Goal: Task Accomplishment & Management: Use online tool/utility

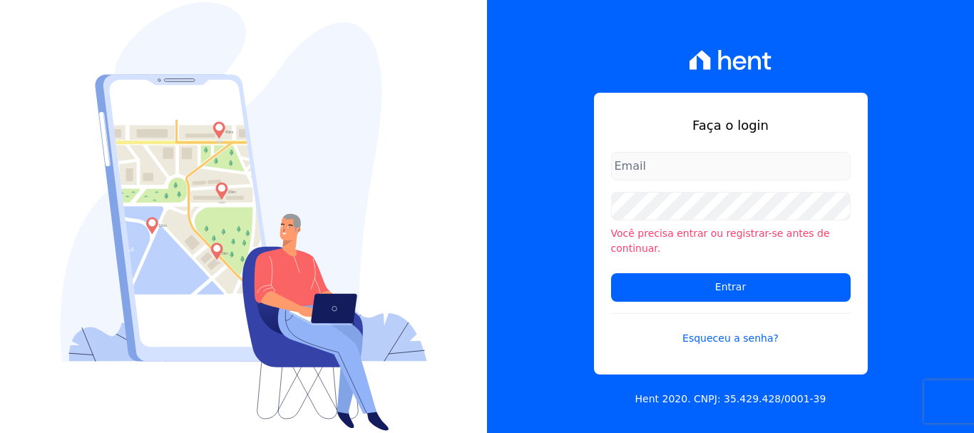
type input "[EMAIL_ADDRESS][DOMAIN_NAME]"
click at [768, 168] on input "[EMAIL_ADDRESS][DOMAIN_NAME]" at bounding box center [731, 166] width 240 height 29
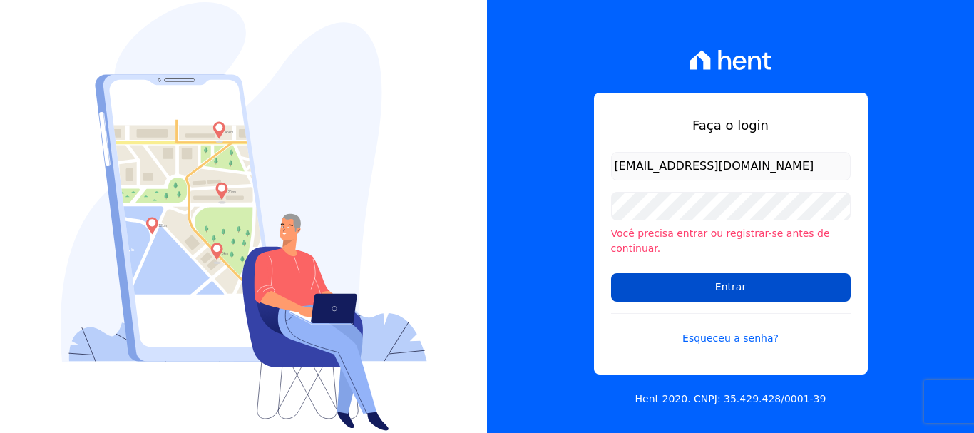
click at [762, 273] on input "Entrar" at bounding box center [731, 287] width 240 height 29
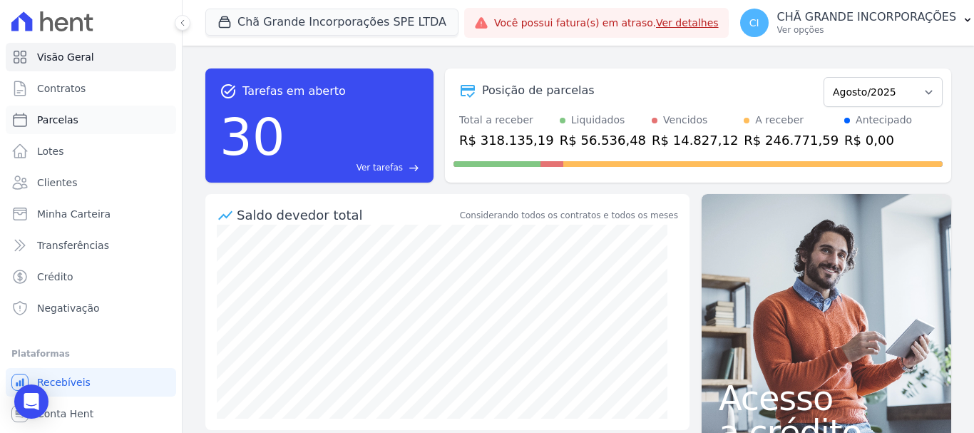
click at [44, 121] on span "Parcelas" at bounding box center [57, 120] width 41 height 14
select select
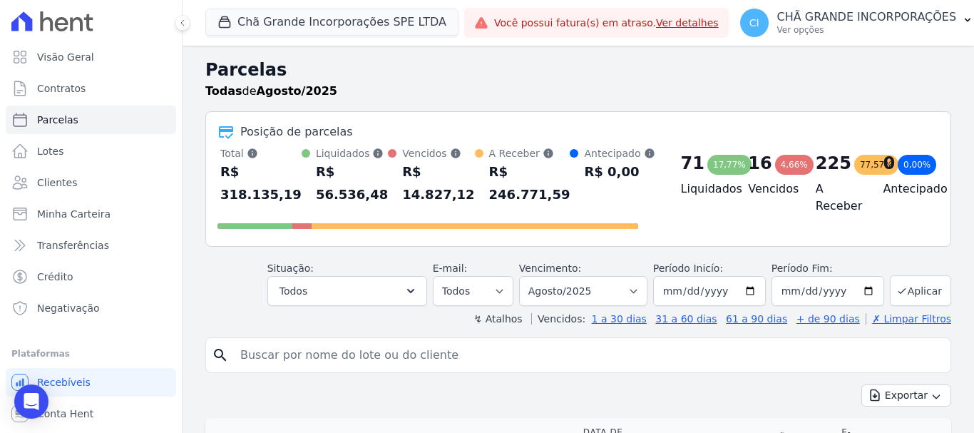
click at [648, 354] on input "search" at bounding box center [588, 355] width 713 height 29
type input "[PERSON_NAME]"
select select
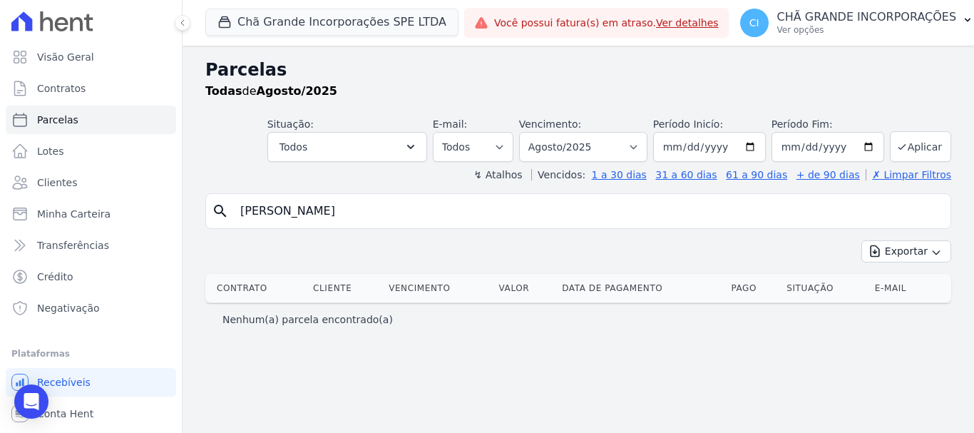
click at [320, 209] on input "[PERSON_NAME]" at bounding box center [588, 211] width 713 height 29
type input "p"
type input "[PERSON_NAME]"
select select
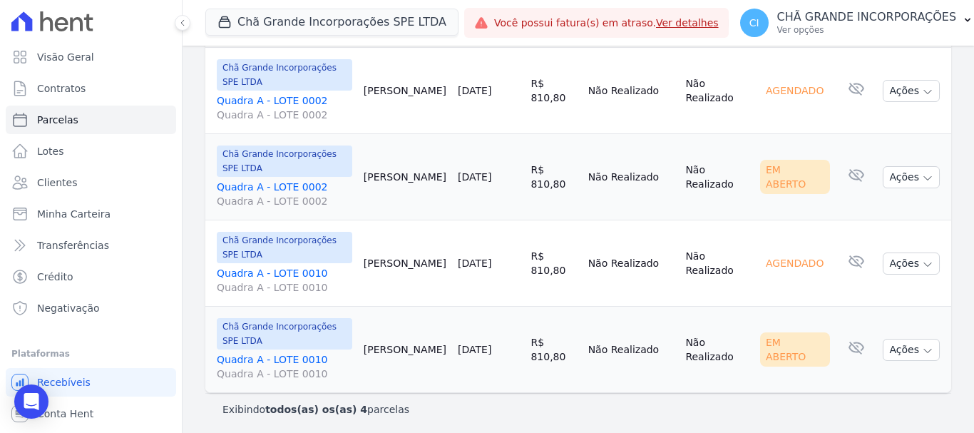
scroll to position [270, 0]
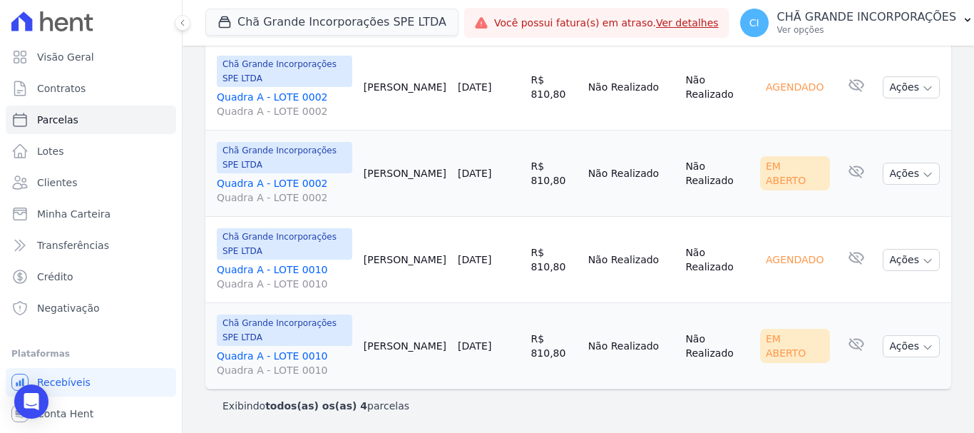
click at [259, 182] on link "Quadra A - LOTE 0002 Quadra A - LOTE 0002" at bounding box center [285, 190] width 136 height 29
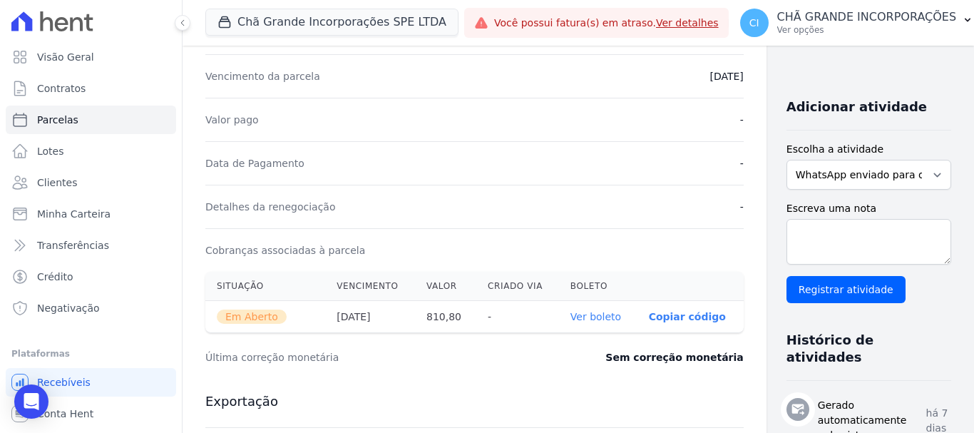
scroll to position [357, 0]
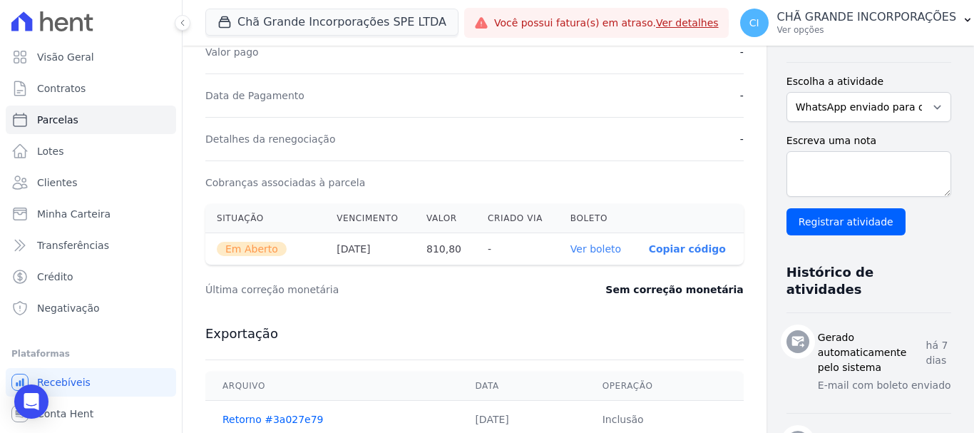
click at [573, 248] on link "Ver boleto" at bounding box center [596, 248] width 51 height 11
select select
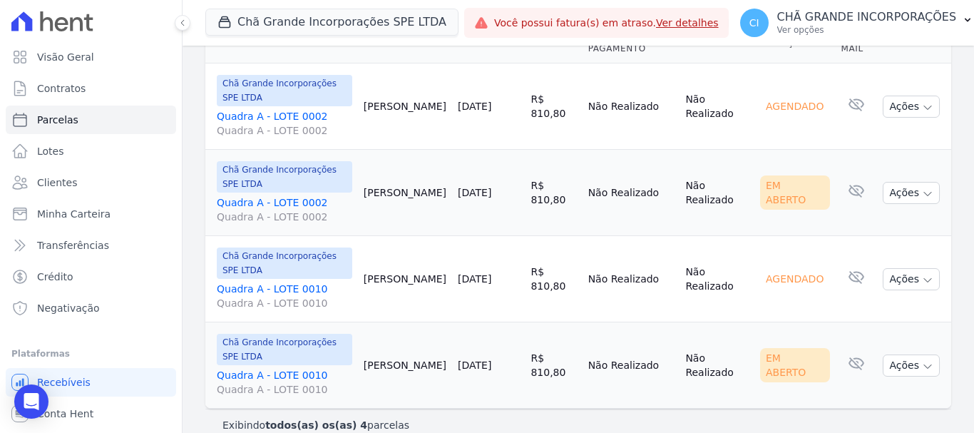
scroll to position [270, 0]
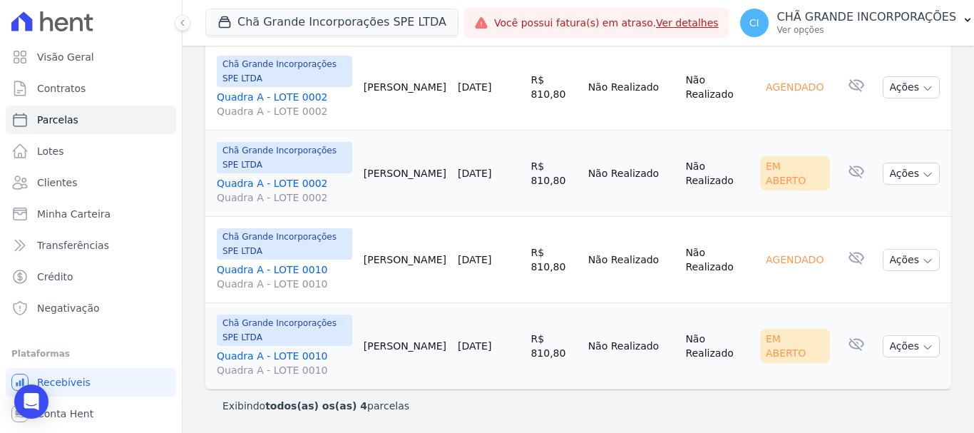
click at [270, 358] on link "Quadra A - LOTE 0010 Quadra A - LOTE 0010" at bounding box center [285, 363] width 136 height 29
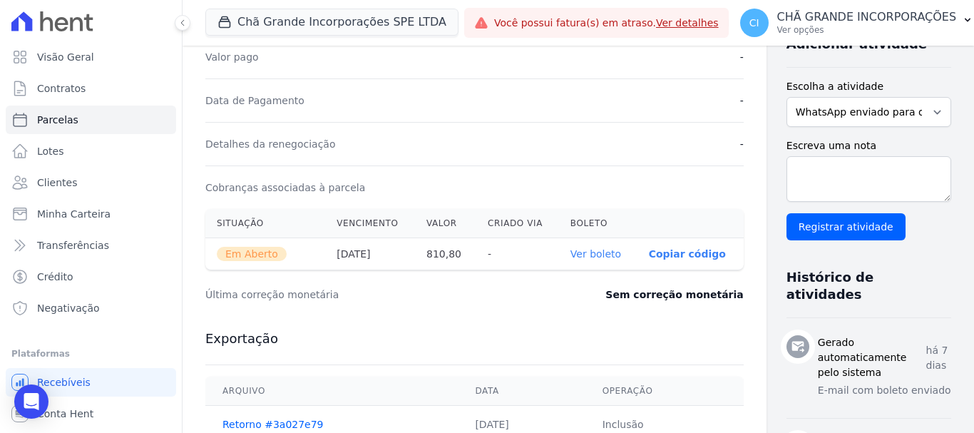
scroll to position [428, 0]
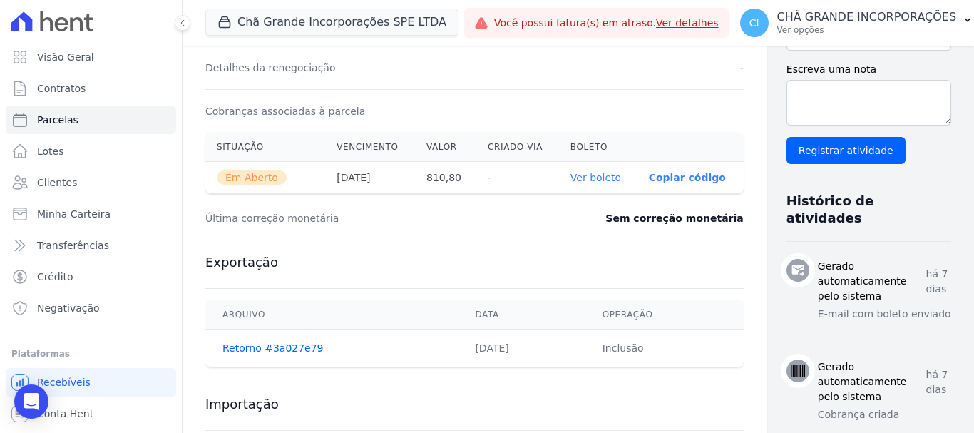
click at [571, 179] on link "Ver boleto" at bounding box center [596, 177] width 51 height 11
